Goal: Task Accomplishment & Management: Use online tool/utility

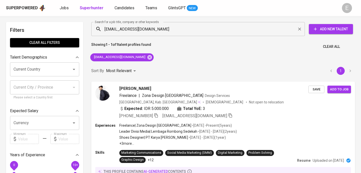
click at [116, 31] on input "[EMAIL_ADDRESS][DOMAIN_NAME]" at bounding box center [200, 29] width 192 height 10
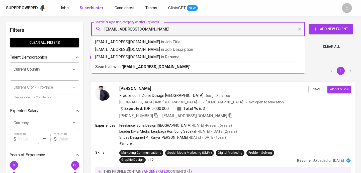
click at [146, 31] on input "[EMAIL_ADDRESS][DOMAIN_NAME]" at bounding box center [200, 29] width 192 height 10
paste input "yuddyaselawatihusin"
type input "[EMAIL_ADDRESS][DOMAIN_NAME]"
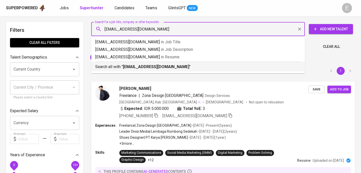
click at [137, 67] on b "[EMAIL_ADDRESS][DOMAIN_NAME]" at bounding box center [156, 67] width 67 height 5
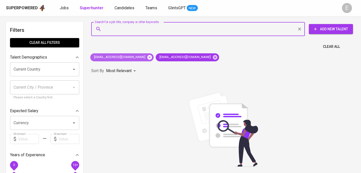
click at [148, 57] on icon at bounding box center [150, 57] width 5 height 5
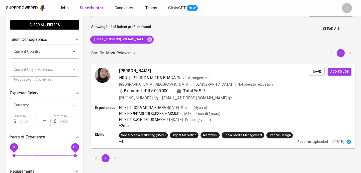
scroll to position [30, 0]
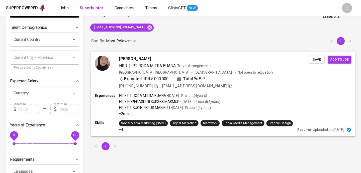
click at [156, 84] on icon "button" at bounding box center [156, 86] width 4 height 4
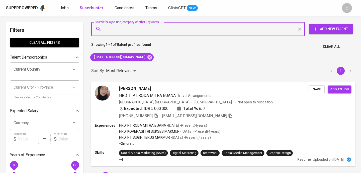
click at [142, 31] on input "Search for a job title, company or other keywords" at bounding box center [200, 29] width 192 height 10
paste input "[EMAIL_ADDRESS][DOMAIN_NAME]"
type input "[EMAIL_ADDRESS][DOMAIN_NAME]"
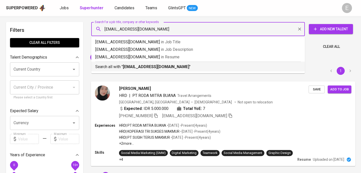
click at [147, 66] on b "[EMAIL_ADDRESS][DOMAIN_NAME]" at bounding box center [156, 67] width 67 height 5
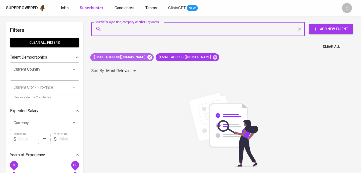
click at [148, 57] on icon at bounding box center [150, 57] width 5 height 5
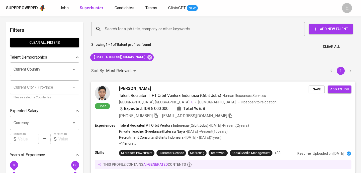
click at [157, 115] on icon "button" at bounding box center [156, 115] width 5 height 5
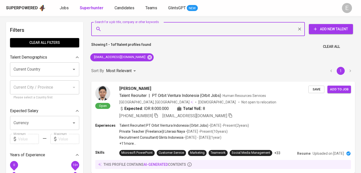
click at [142, 34] on input "Search for a job title, company or other keywords" at bounding box center [200, 29] width 192 height 10
paste input "[EMAIL_ADDRESS][DOMAIN_NAME]"
type input "[EMAIL_ADDRESS][DOMAIN_NAME]"
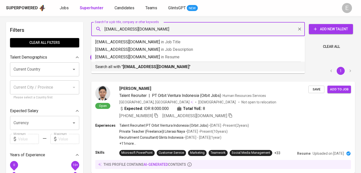
click at [128, 70] on li "Search all with " [EMAIL_ADDRESS][DOMAIN_NAME] "" at bounding box center [198, 67] width 214 height 10
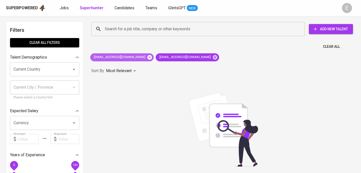
click at [147, 59] on icon at bounding box center [150, 58] width 6 height 6
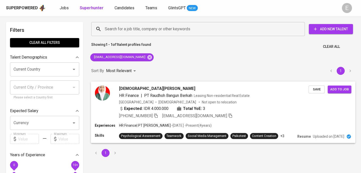
click at [158, 116] on icon "button" at bounding box center [156, 115] width 5 height 5
